Goal: Information Seeking & Learning: Learn about a topic

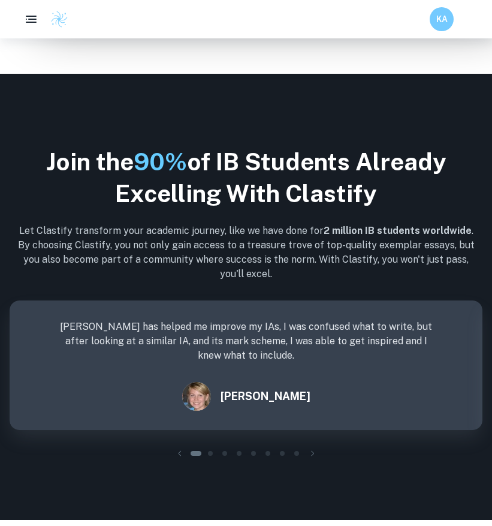
scroll to position [693, 0]
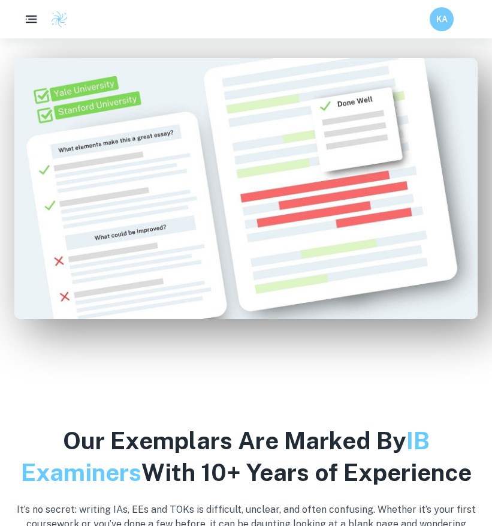
click at [40, 19] on button "button" at bounding box center [31, 19] width 25 height 25
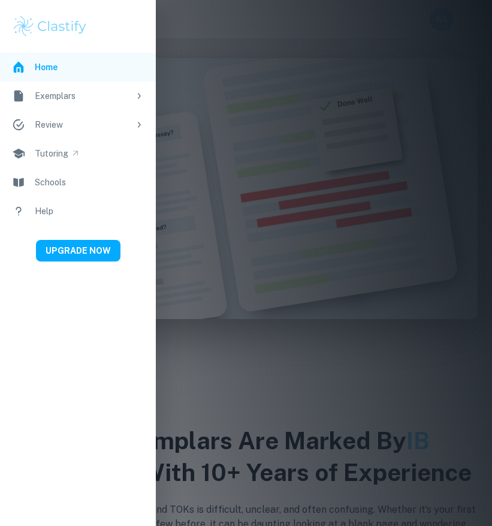
click at [71, 99] on div "Exemplars" at bounding box center [82, 95] width 95 height 13
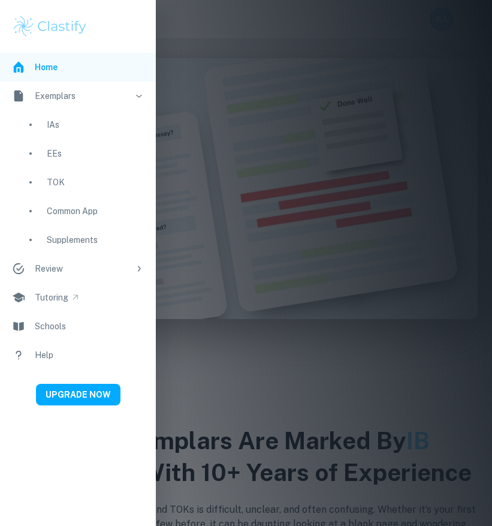
click at [65, 130] on div "IAs" at bounding box center [95, 124] width 97 height 13
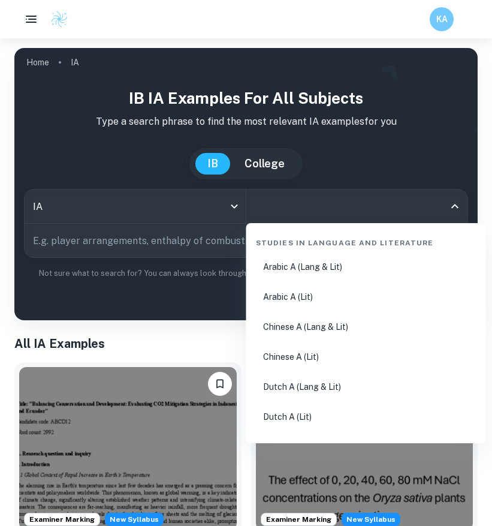
click at [303, 203] on input "All Subjects" at bounding box center [348, 206] width 193 height 23
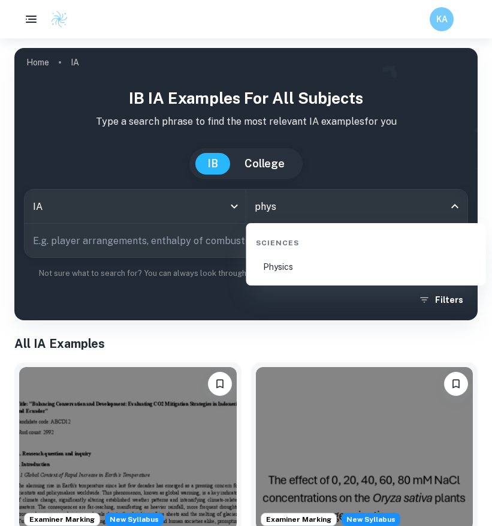
click at [304, 275] on li "Physics" at bounding box center [366, 267] width 230 height 28
type input "Physics"
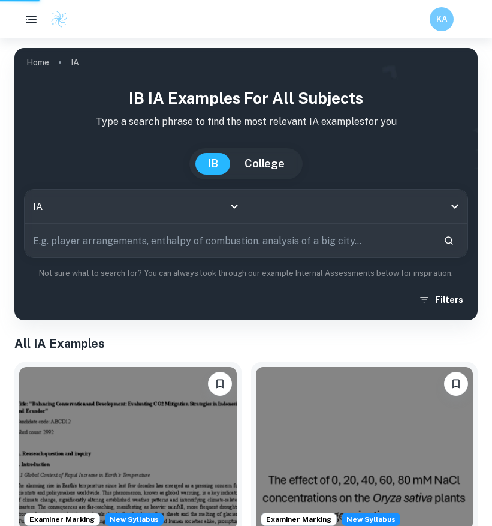
click at [200, 234] on input "text" at bounding box center [230, 241] width 410 height 34
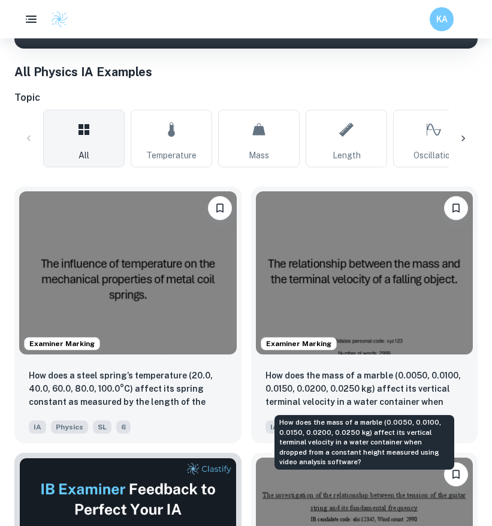
scroll to position [317, 0]
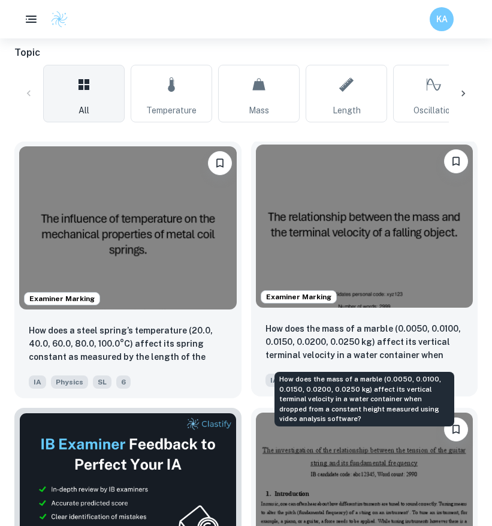
click at [374, 350] on p "How does the mass of a marble (0.0050, 0.0100, 0.0150, 0.0200, 0.0250 kg) affec…" at bounding box center [365, 342] width 199 height 41
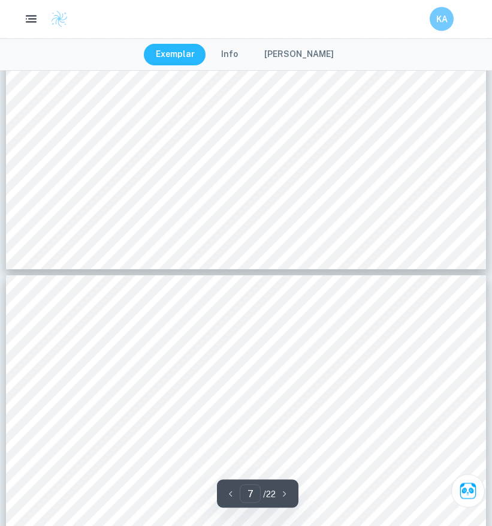
type input "8"
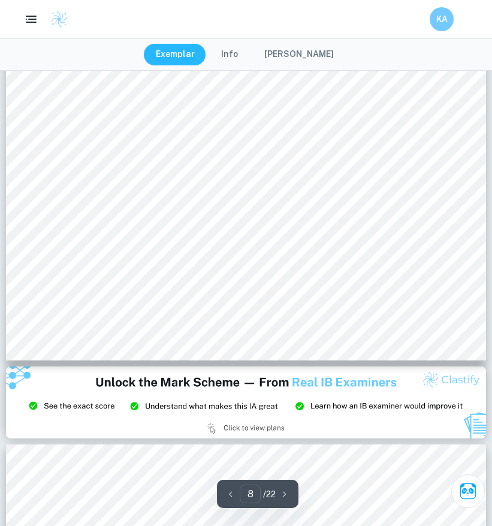
scroll to position [5352, 0]
